Goal: Navigation & Orientation: Find specific page/section

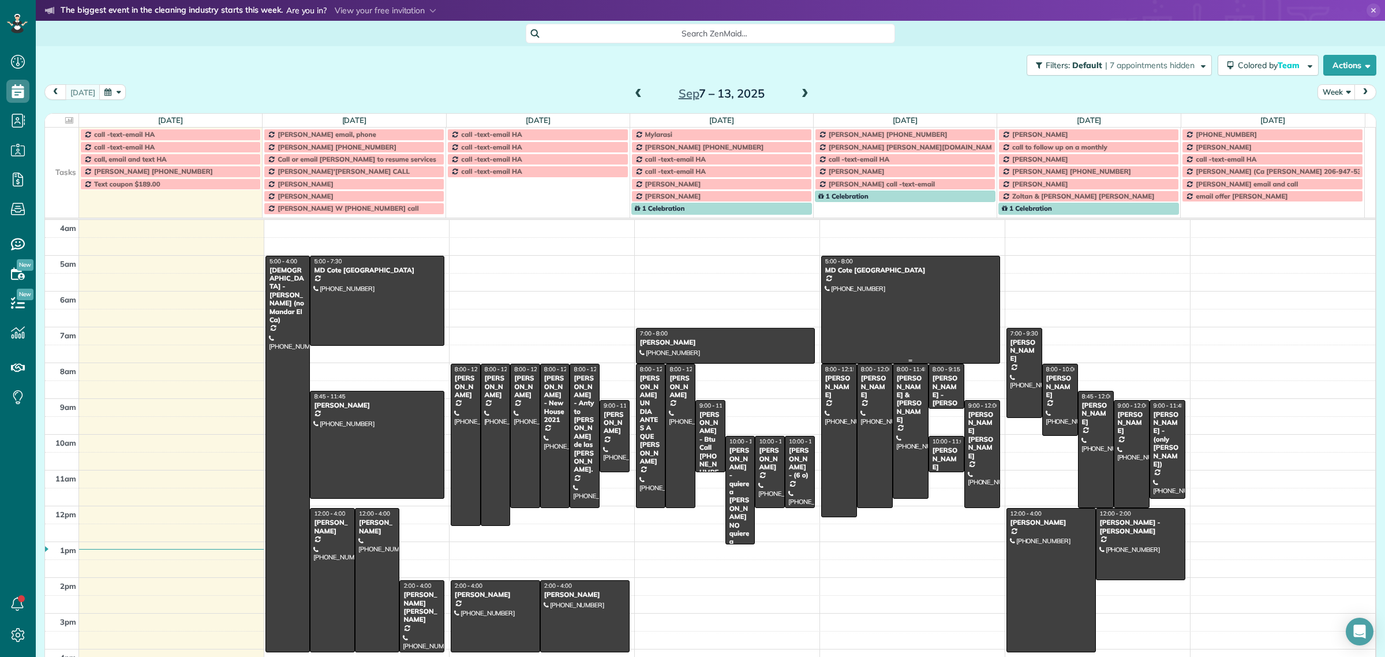
scroll to position [36, 0]
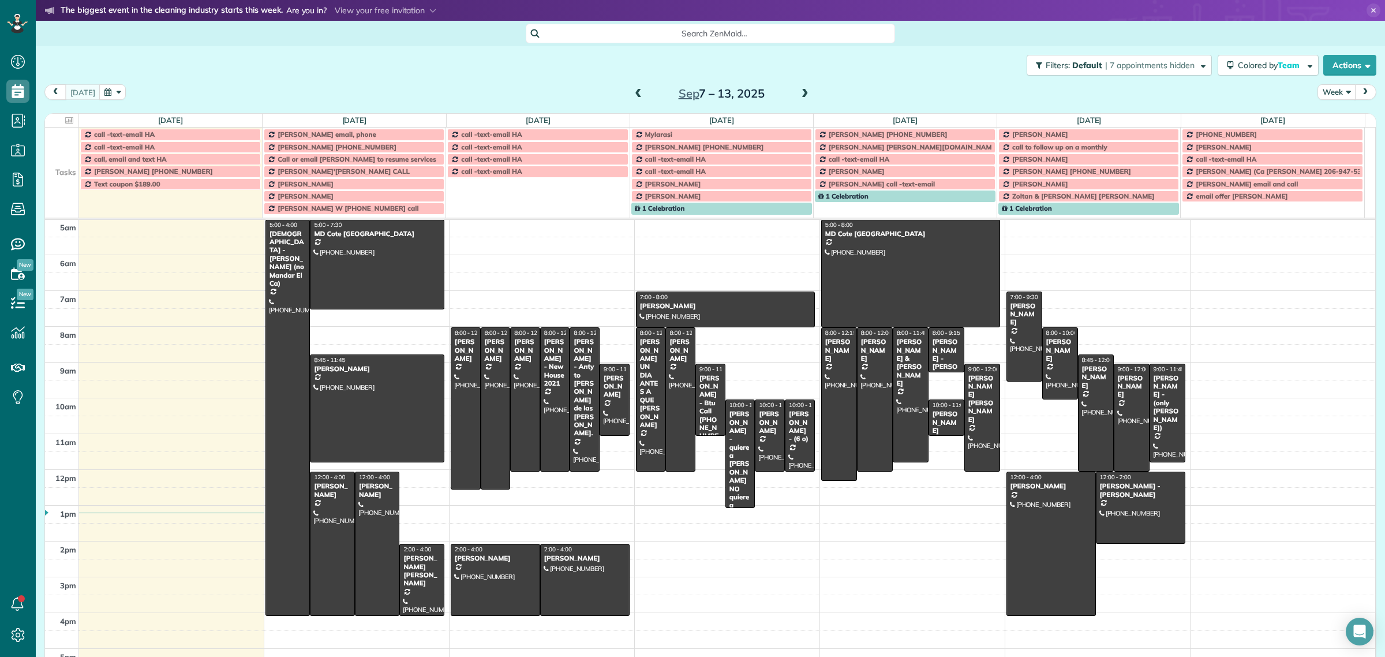
click at [1334, 91] on button "Week" at bounding box center [1337, 92] width 38 height 16
click at [1338, 117] on link "Day" at bounding box center [1363, 118] width 91 height 23
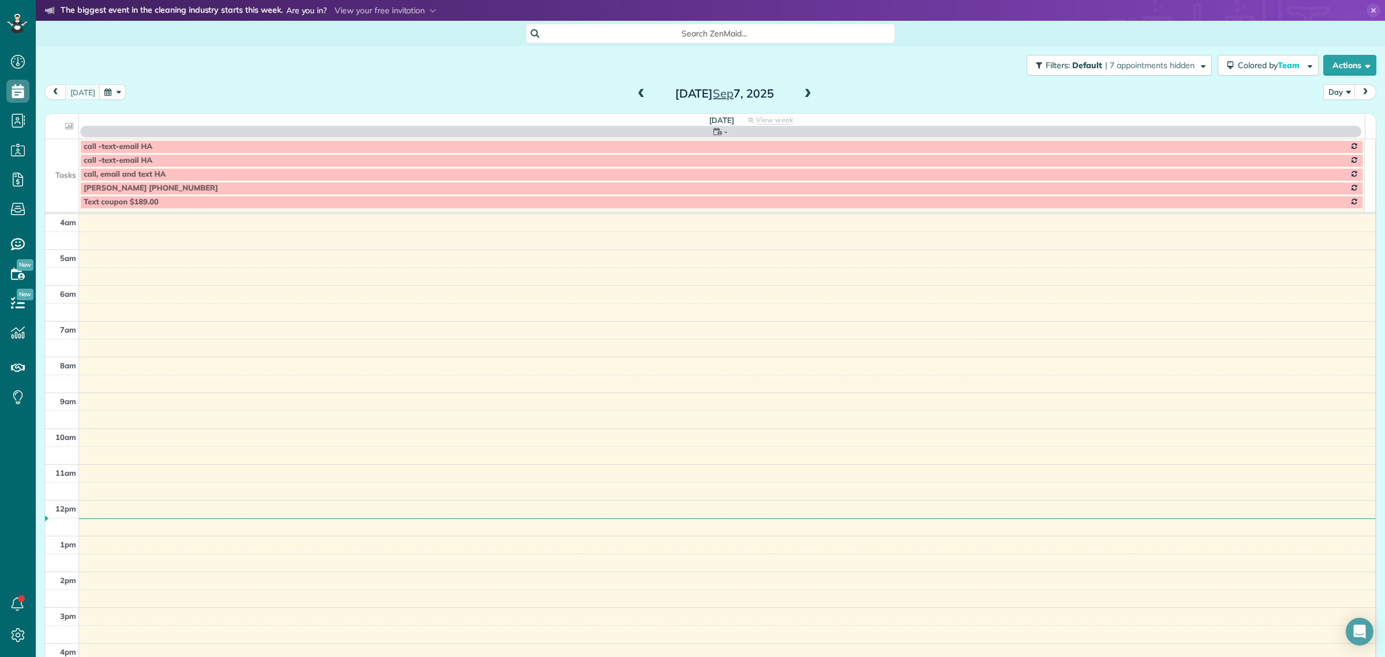
scroll to position [99, 0]
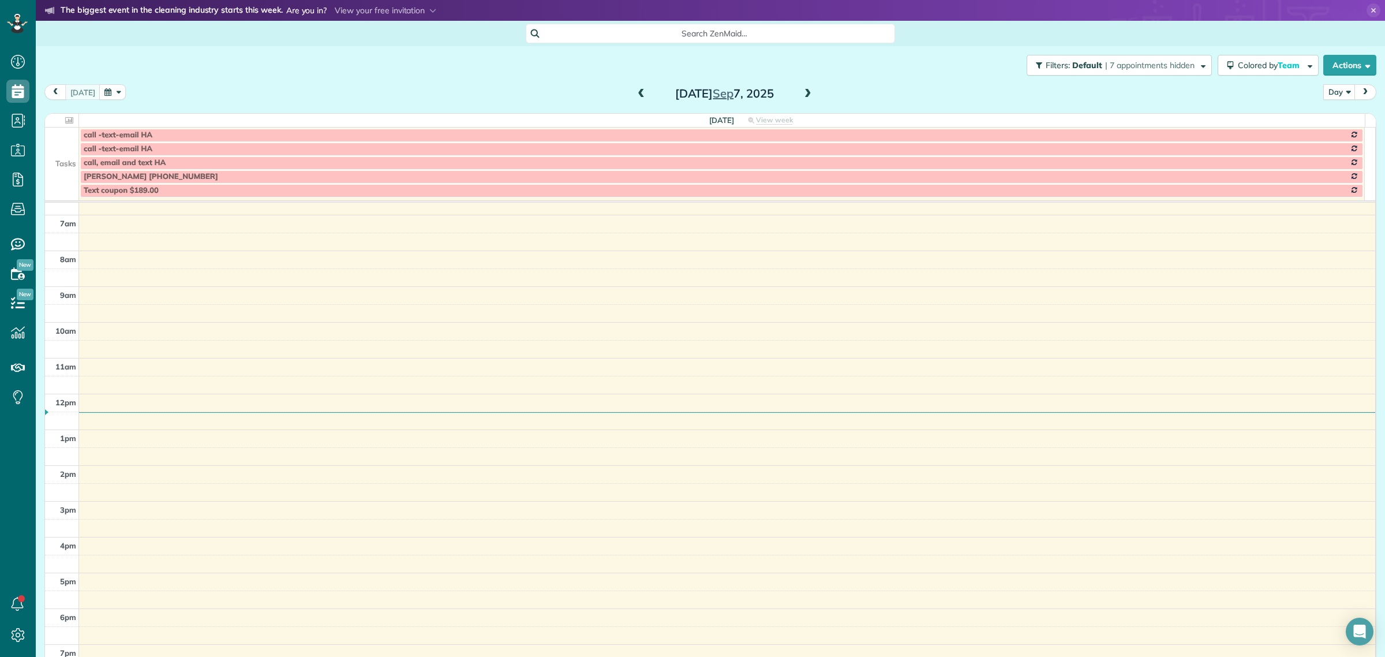
click at [805, 96] on span at bounding box center [808, 94] width 13 height 10
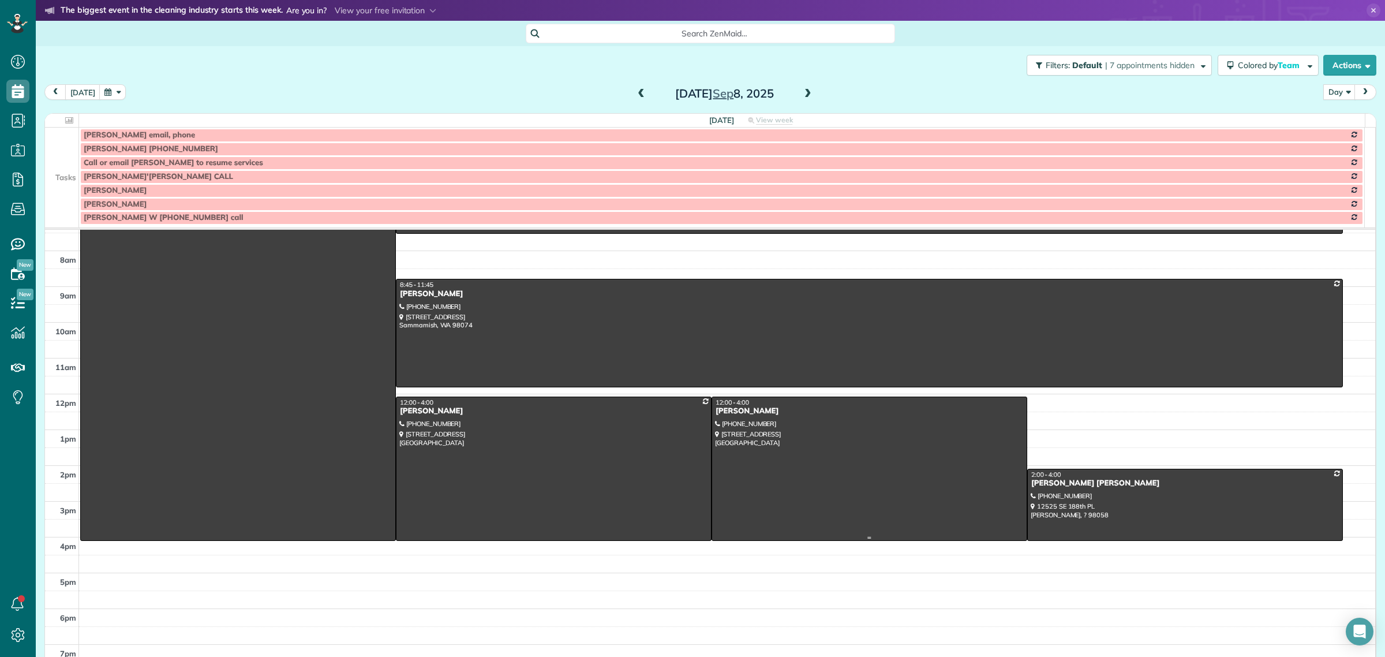
scroll to position [128, 0]
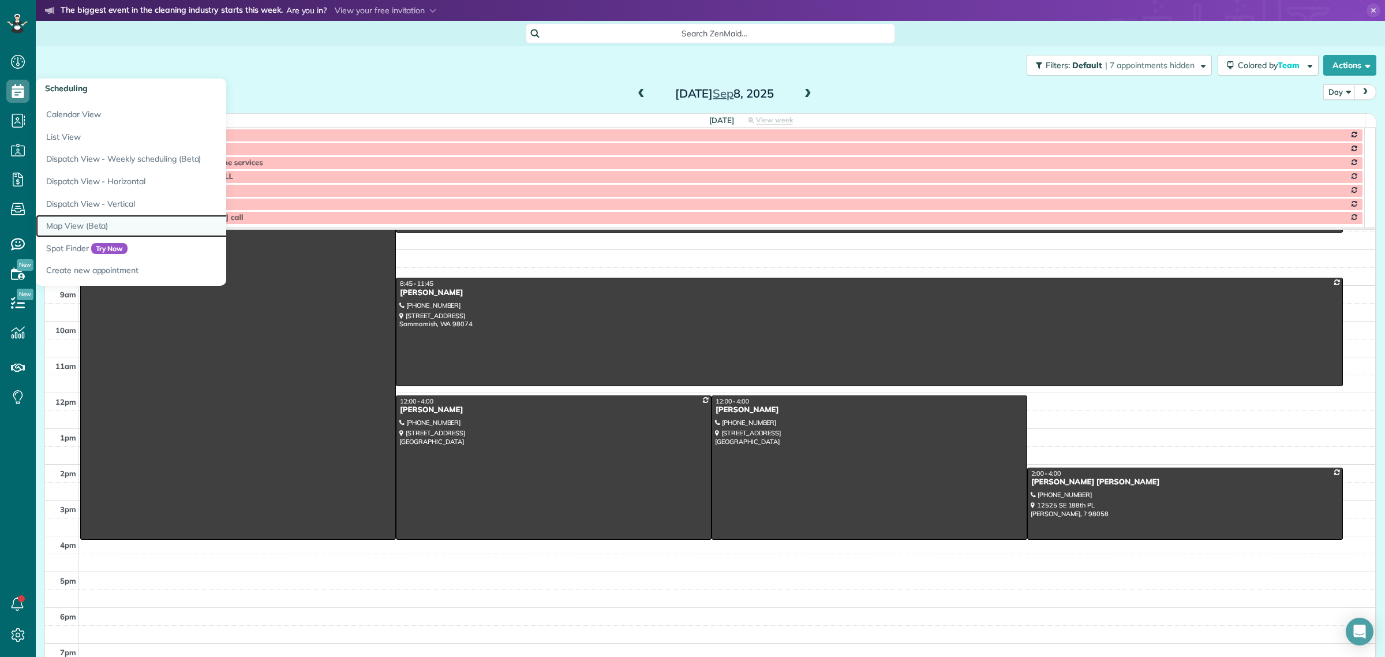
click at [76, 225] on link "Map View (Beta)" at bounding box center [180, 226] width 289 height 23
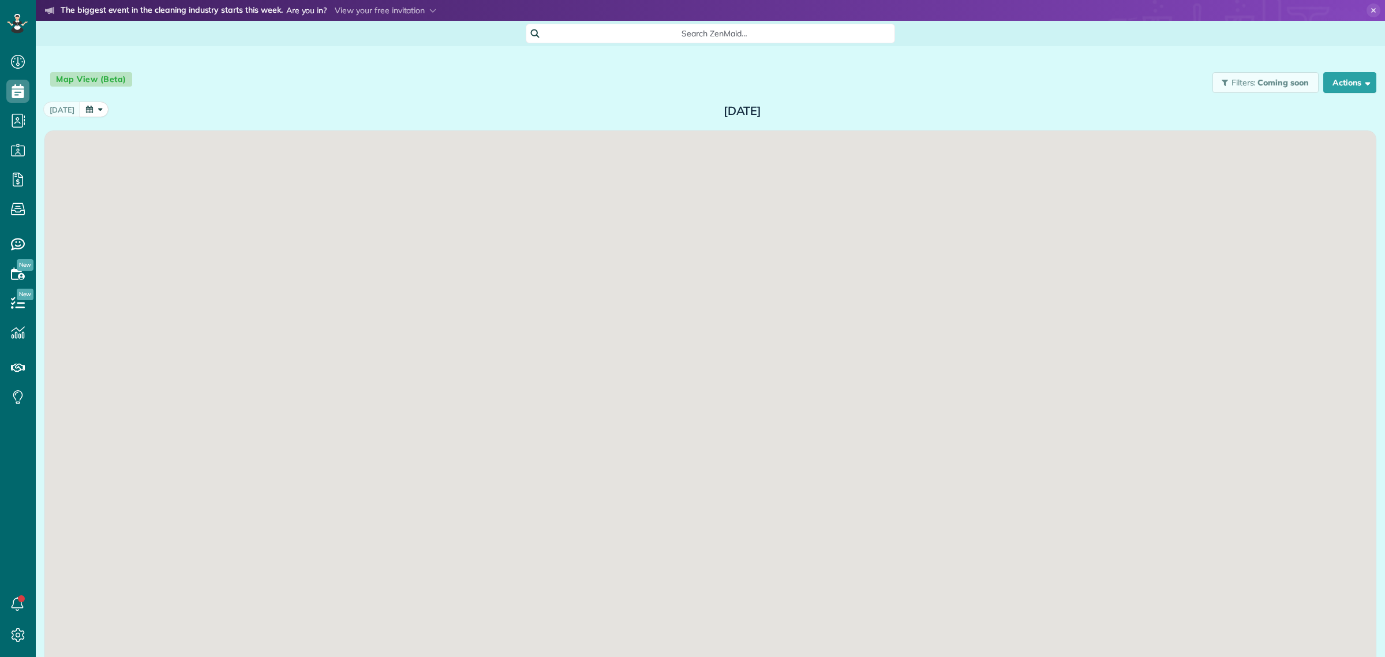
scroll to position [5, 5]
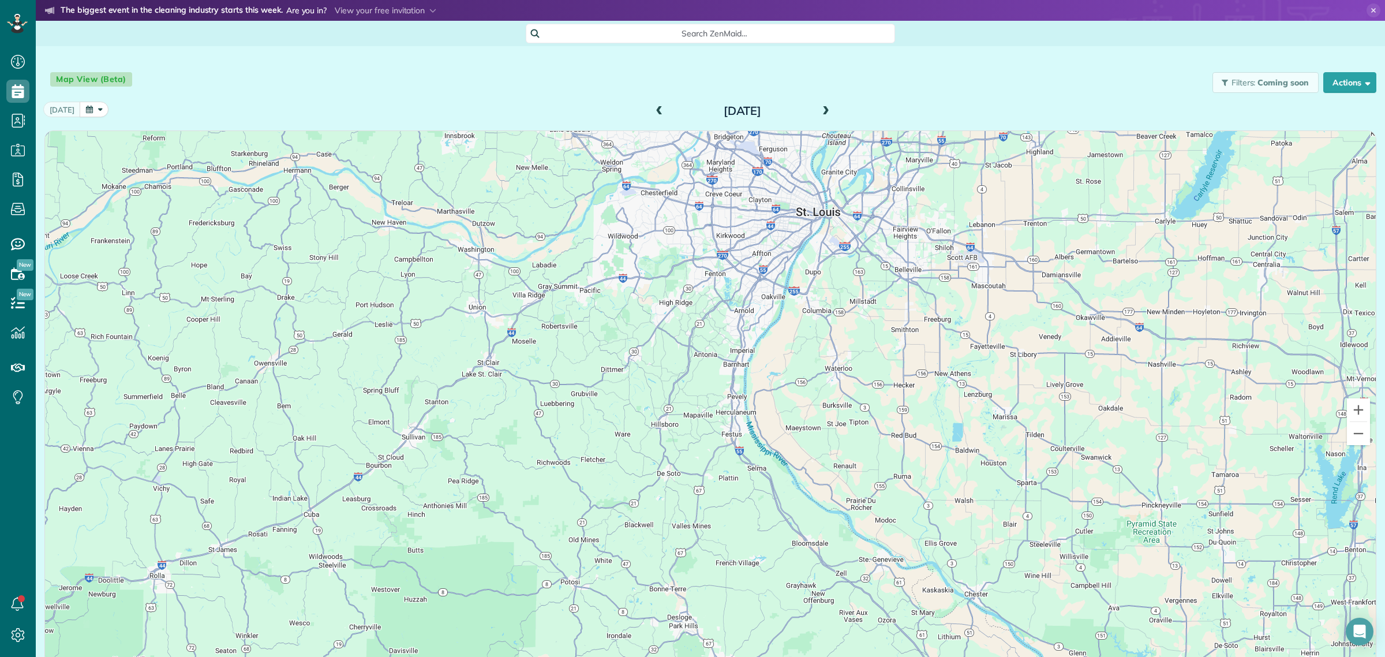
click at [820, 104] on span at bounding box center [826, 111] width 13 height 17
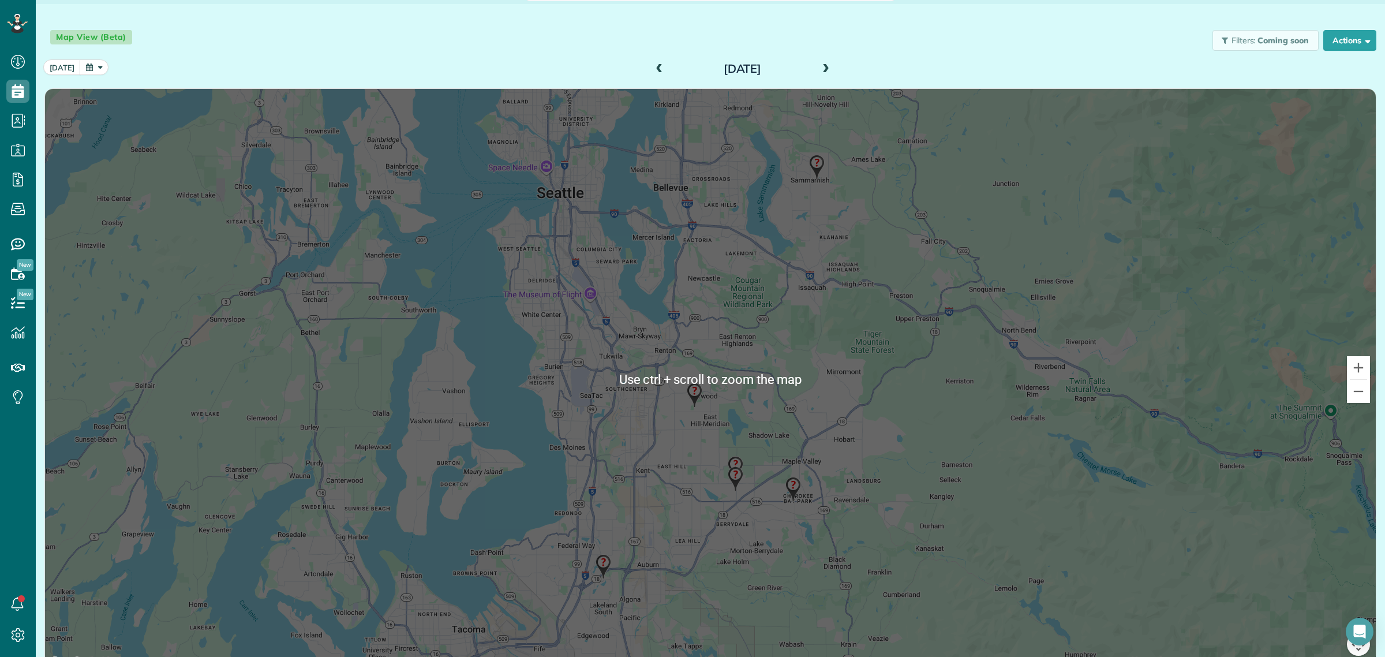
scroll to position [55, 0]
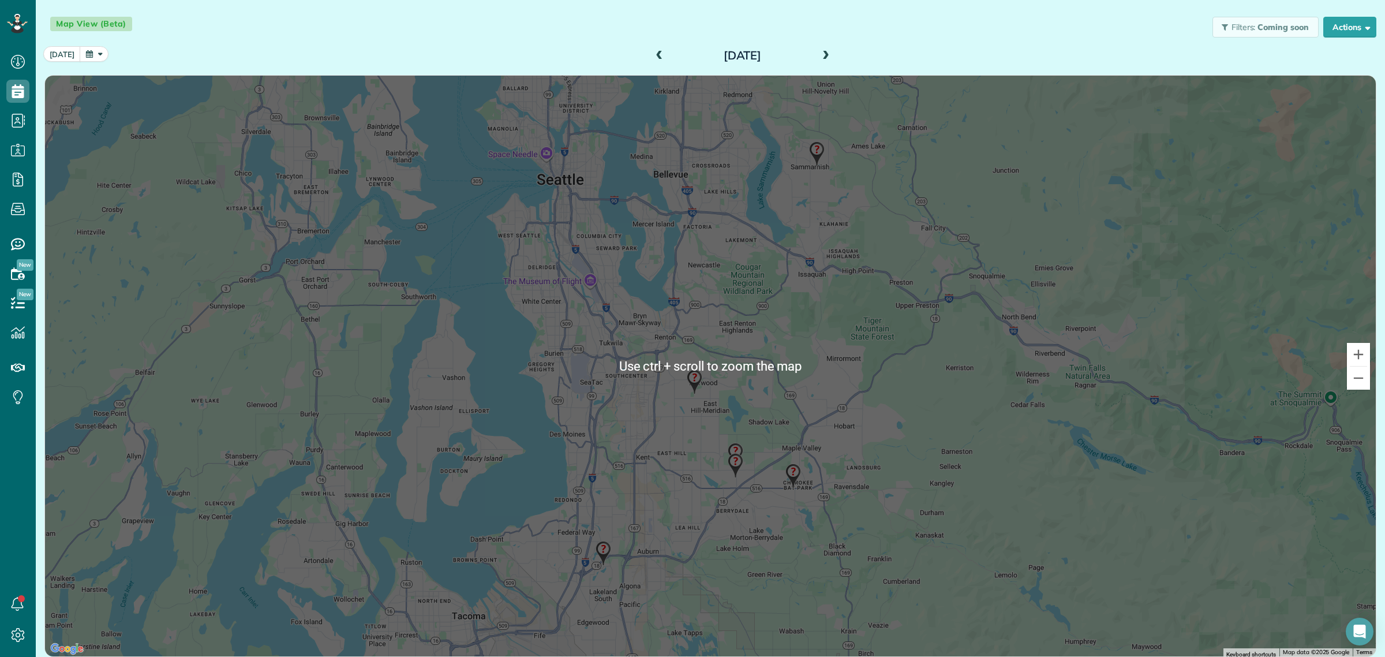
click at [601, 544] on img at bounding box center [603, 553] width 25 height 34
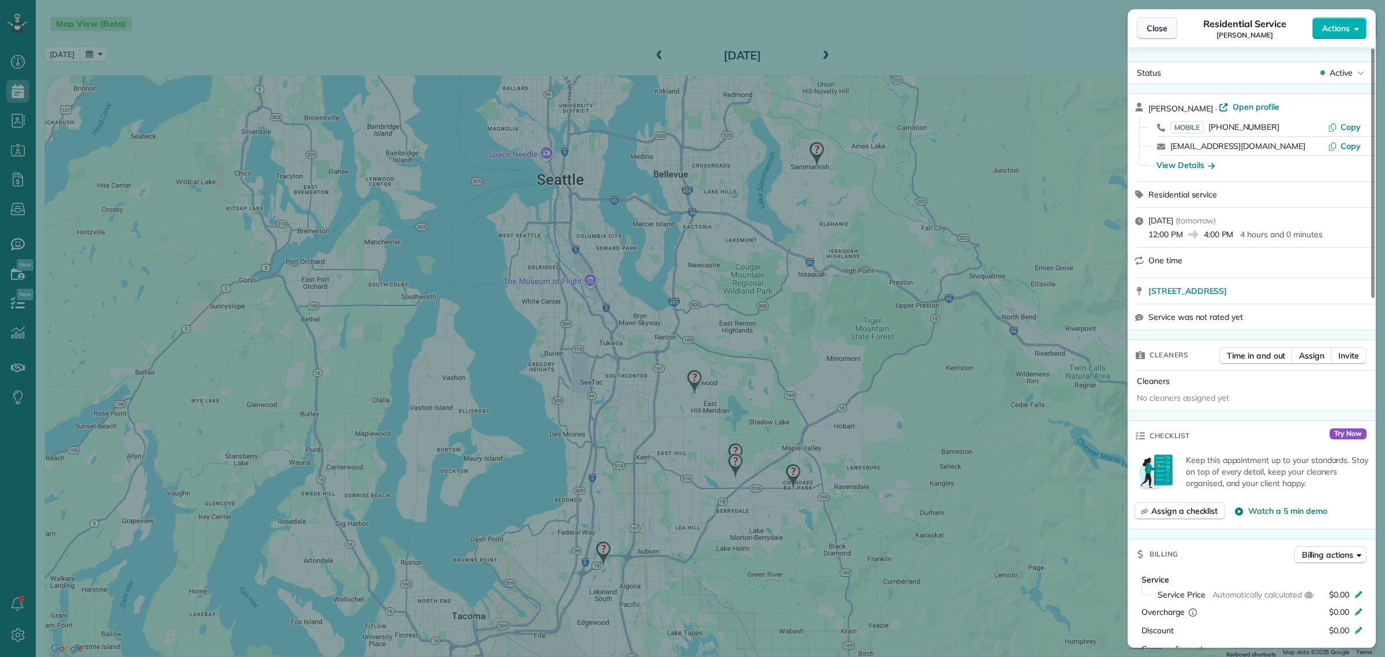
click at [1156, 19] on button "Close" at bounding box center [1157, 28] width 40 height 22
